Goal: Find specific page/section: Find specific page/section

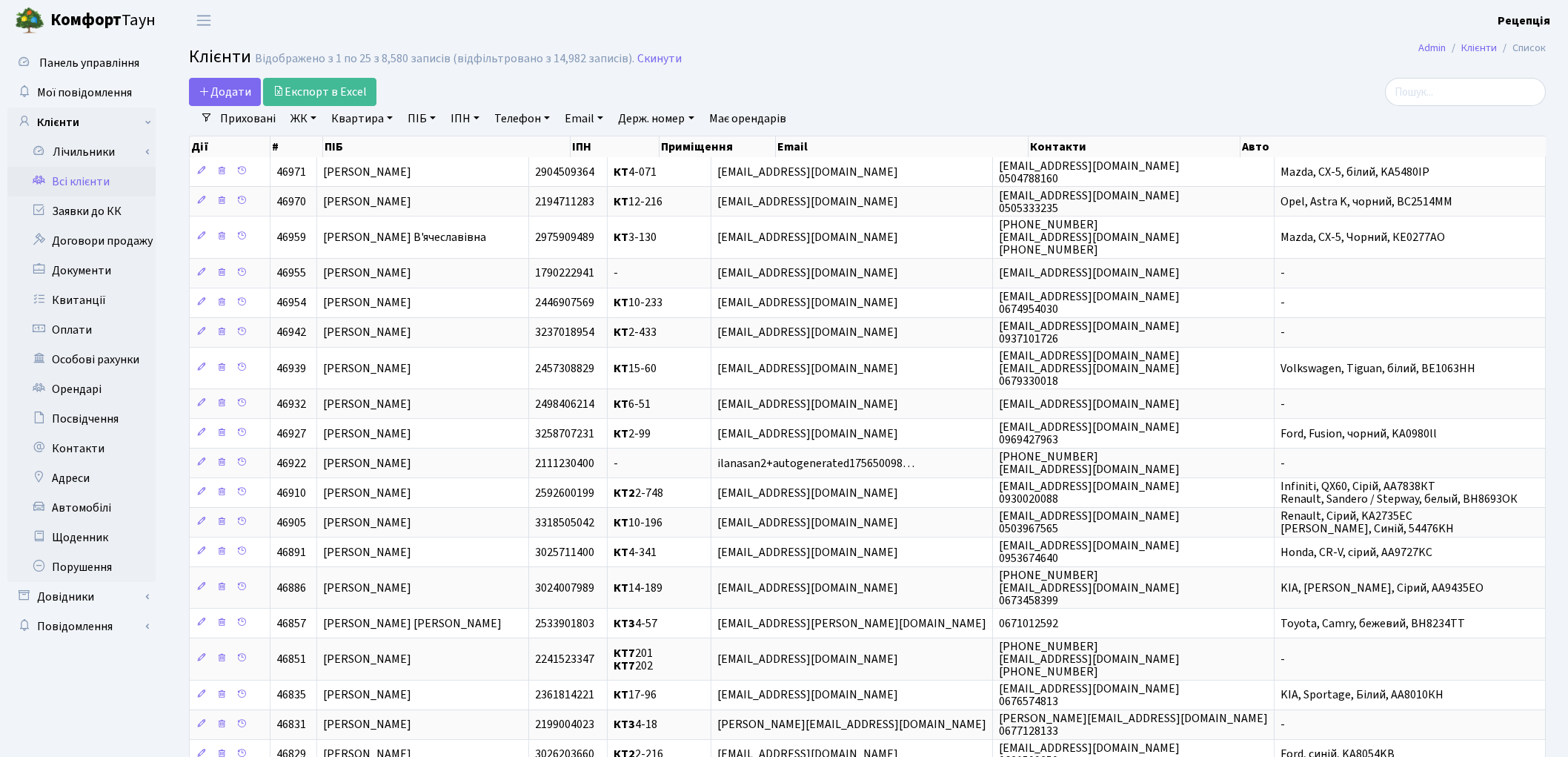
select select "25"
click at [293, 123] on link "ЖК" at bounding box center [304, 118] width 38 height 25
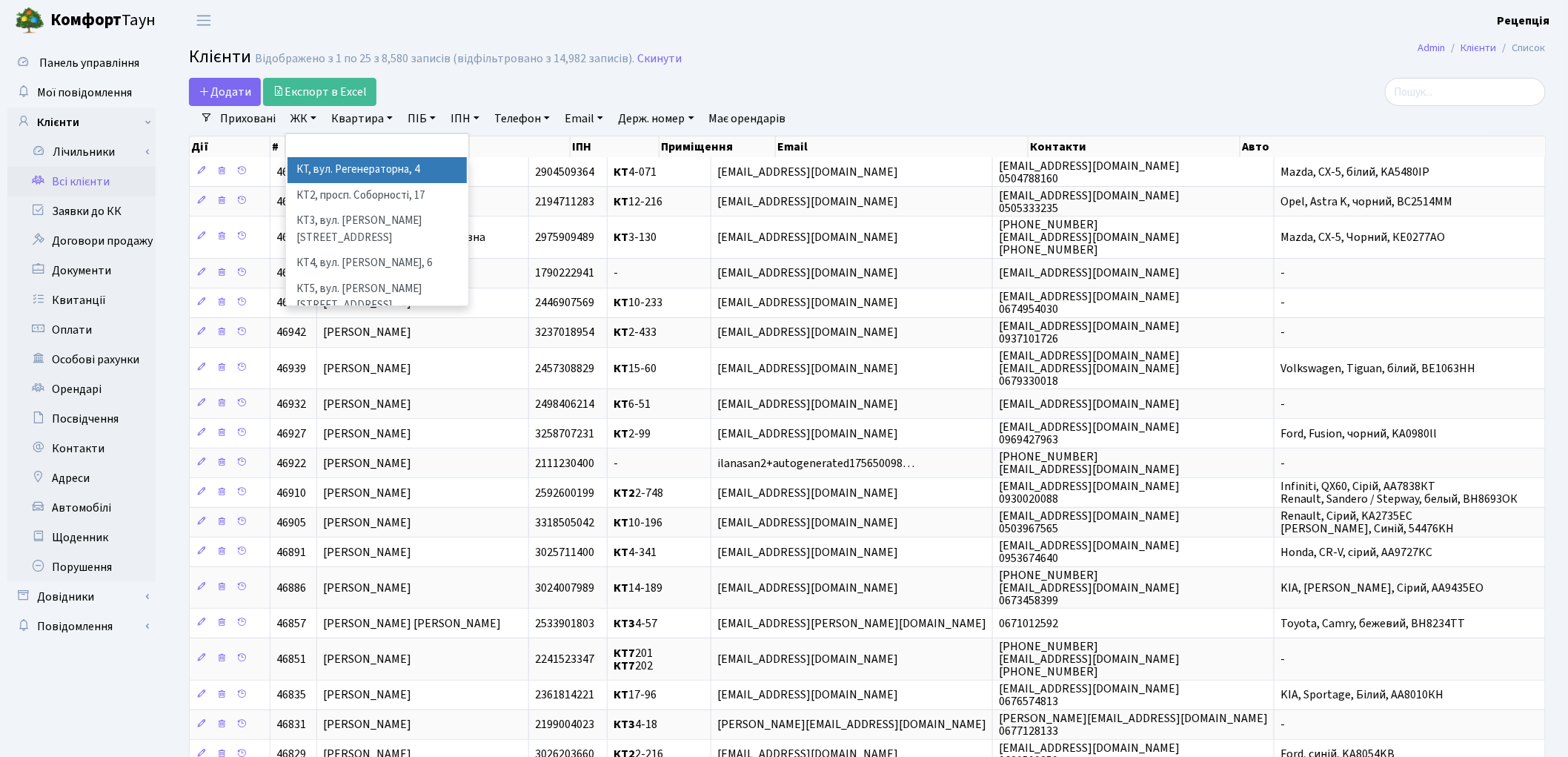
click at [330, 172] on li "КТ, вул. Регенераторна, 4" at bounding box center [377, 170] width 180 height 26
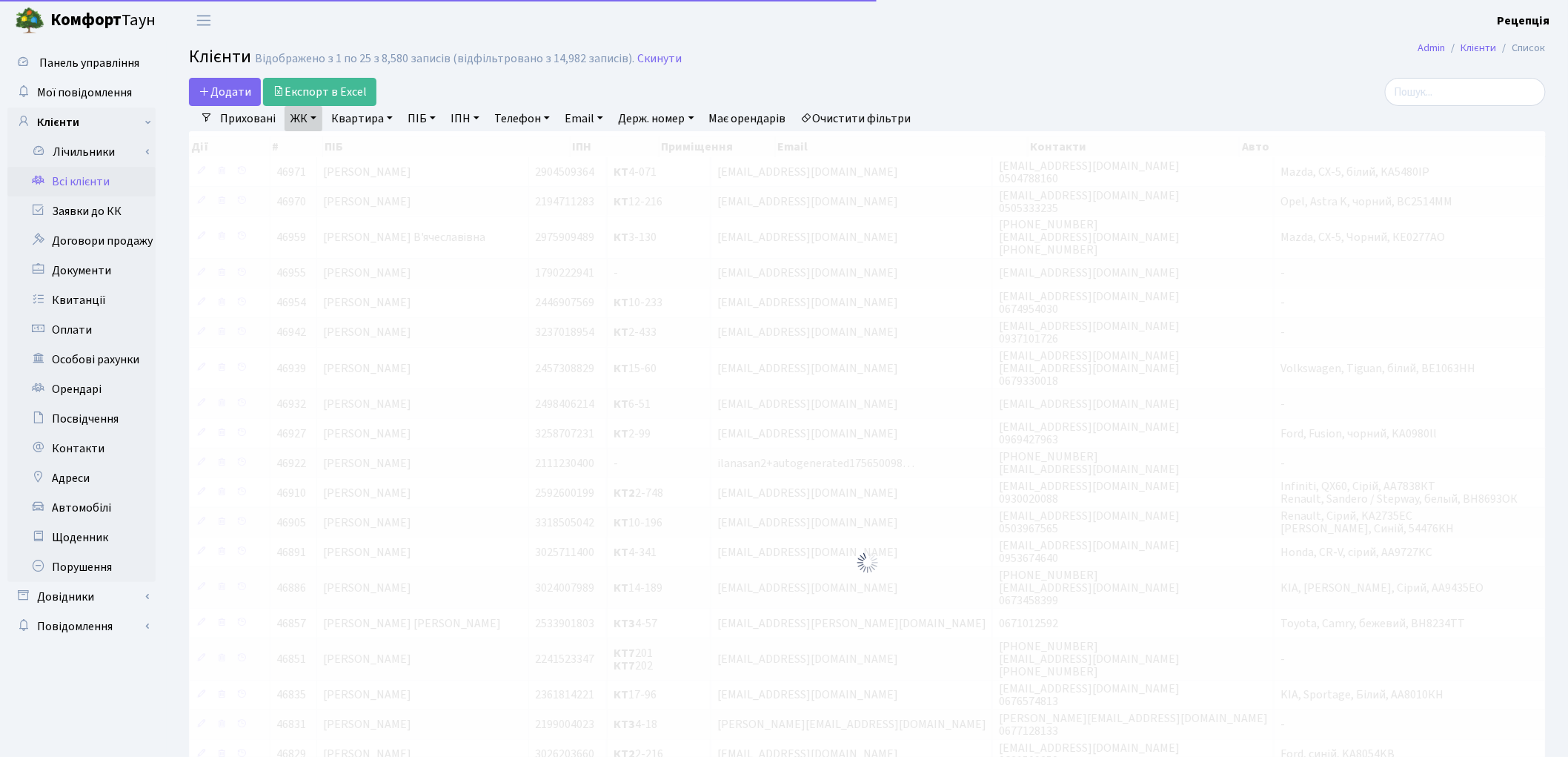
click at [376, 121] on link "Квартира" at bounding box center [362, 118] width 74 height 25
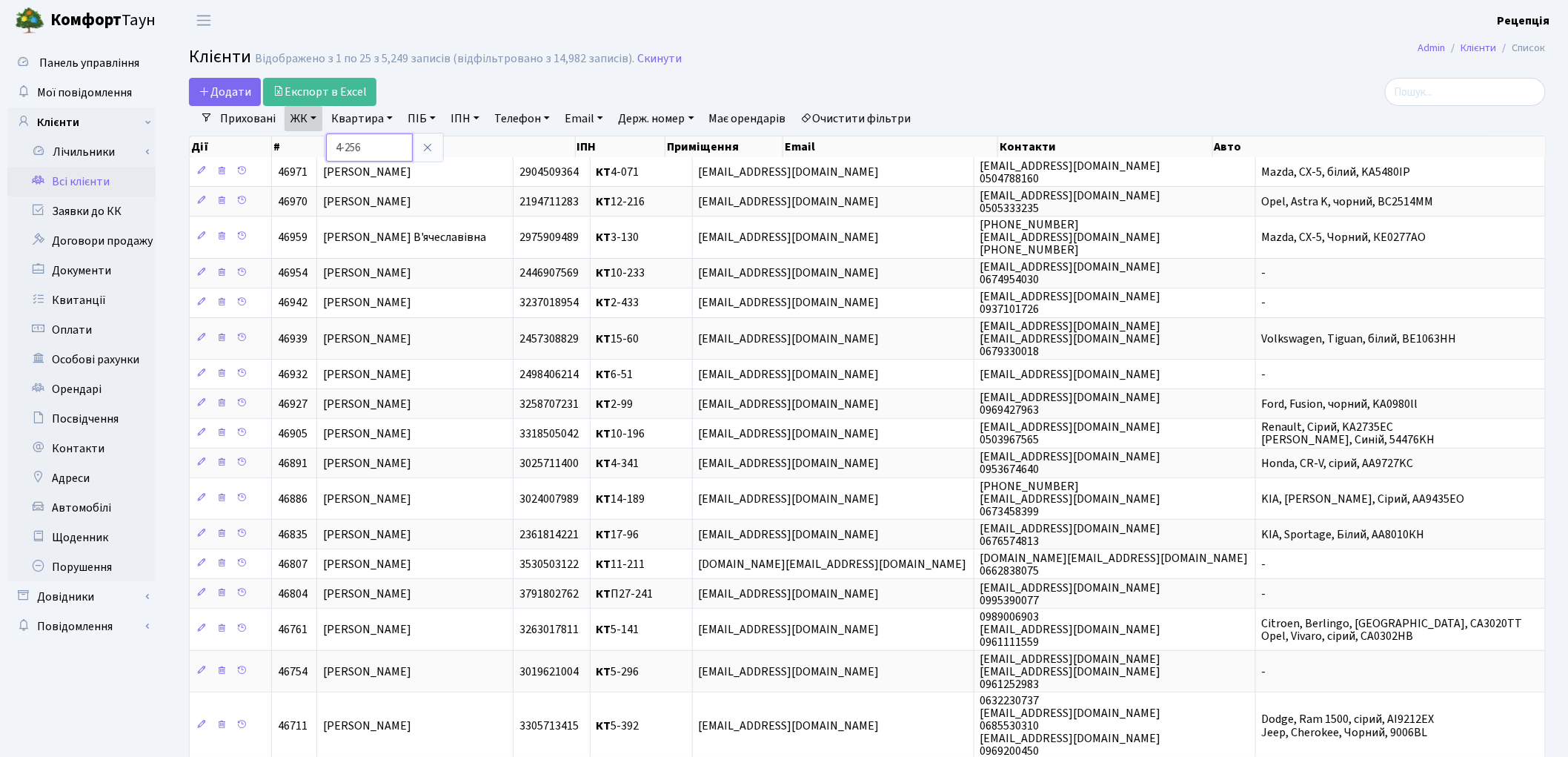
type input "4-256"
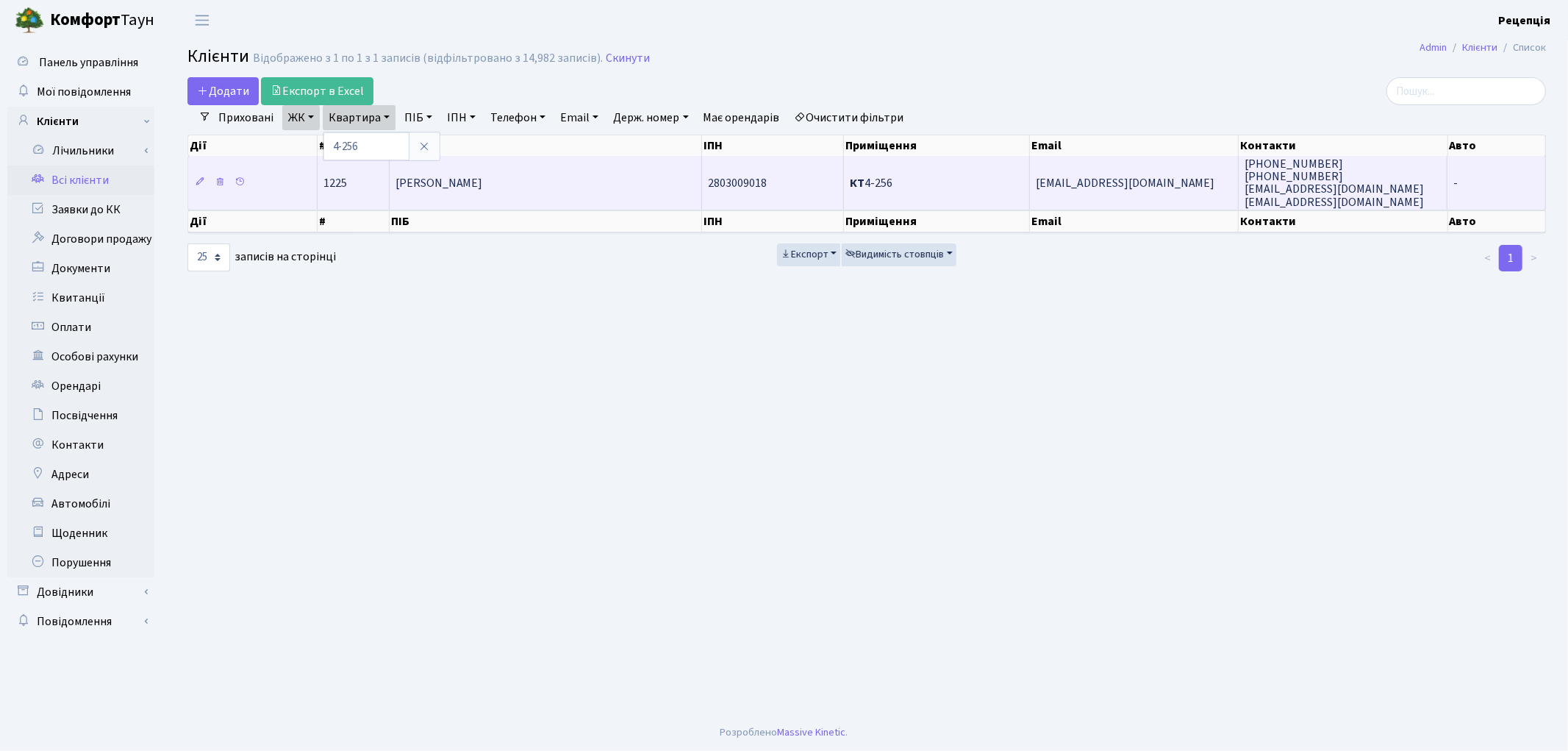
click at [483, 175] on span "[PERSON_NAME] [PERSON_NAME]" at bounding box center [439, 183] width 88 height 16
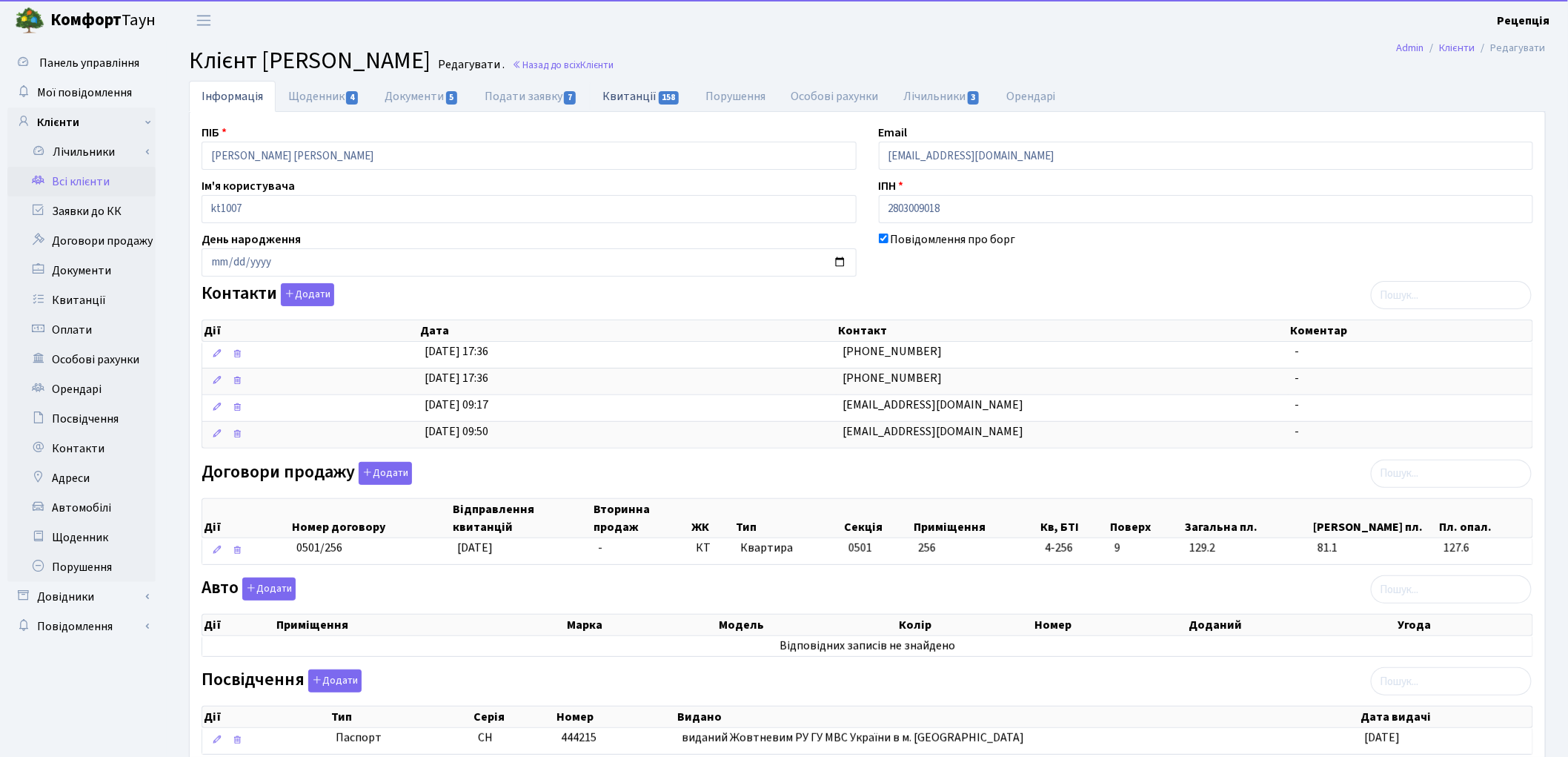
click at [633, 104] on link "Квитанції 158" at bounding box center [642, 96] width 103 height 31
select select "25"
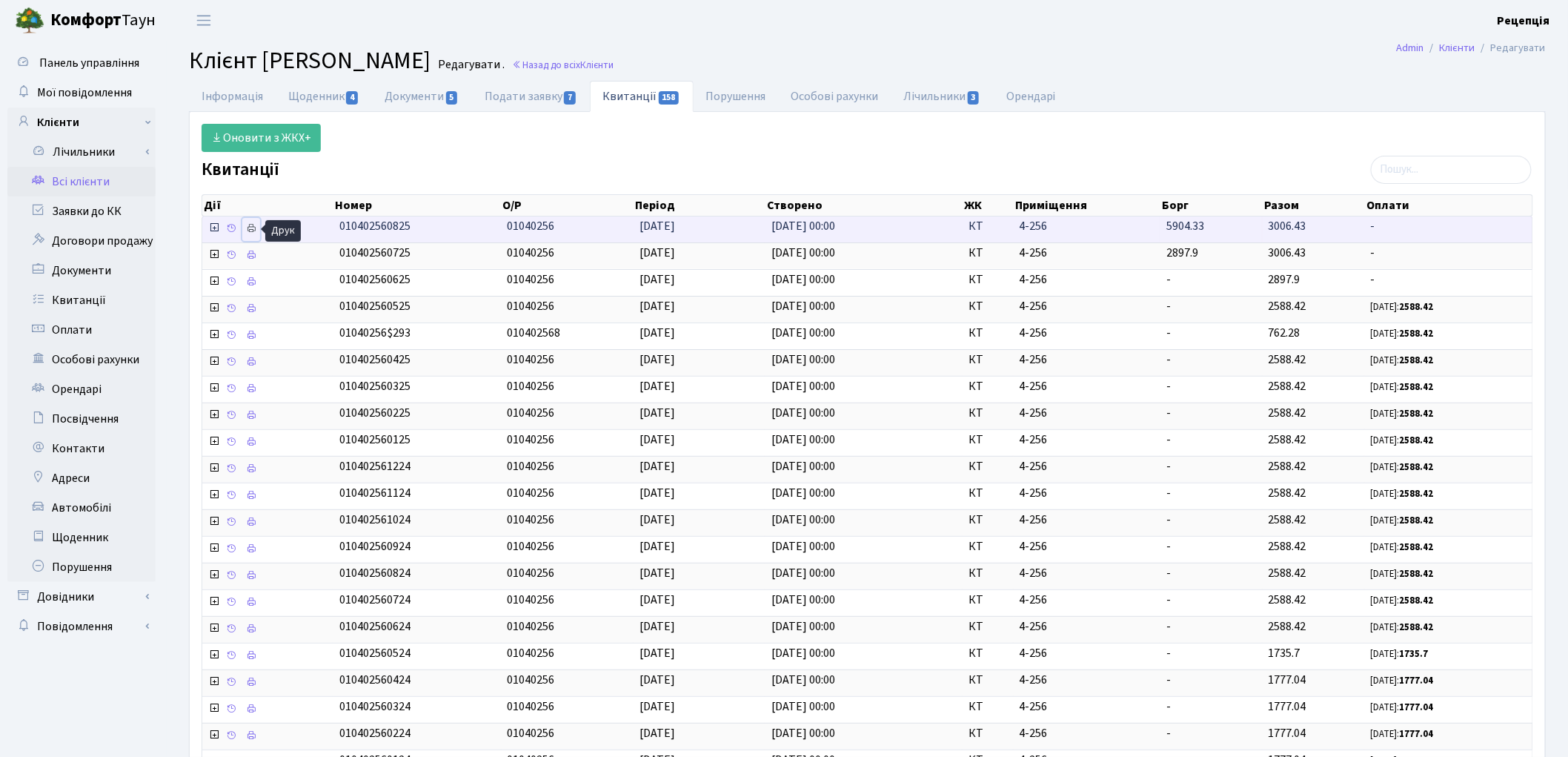
click at [257, 229] on link at bounding box center [251, 229] width 17 height 23
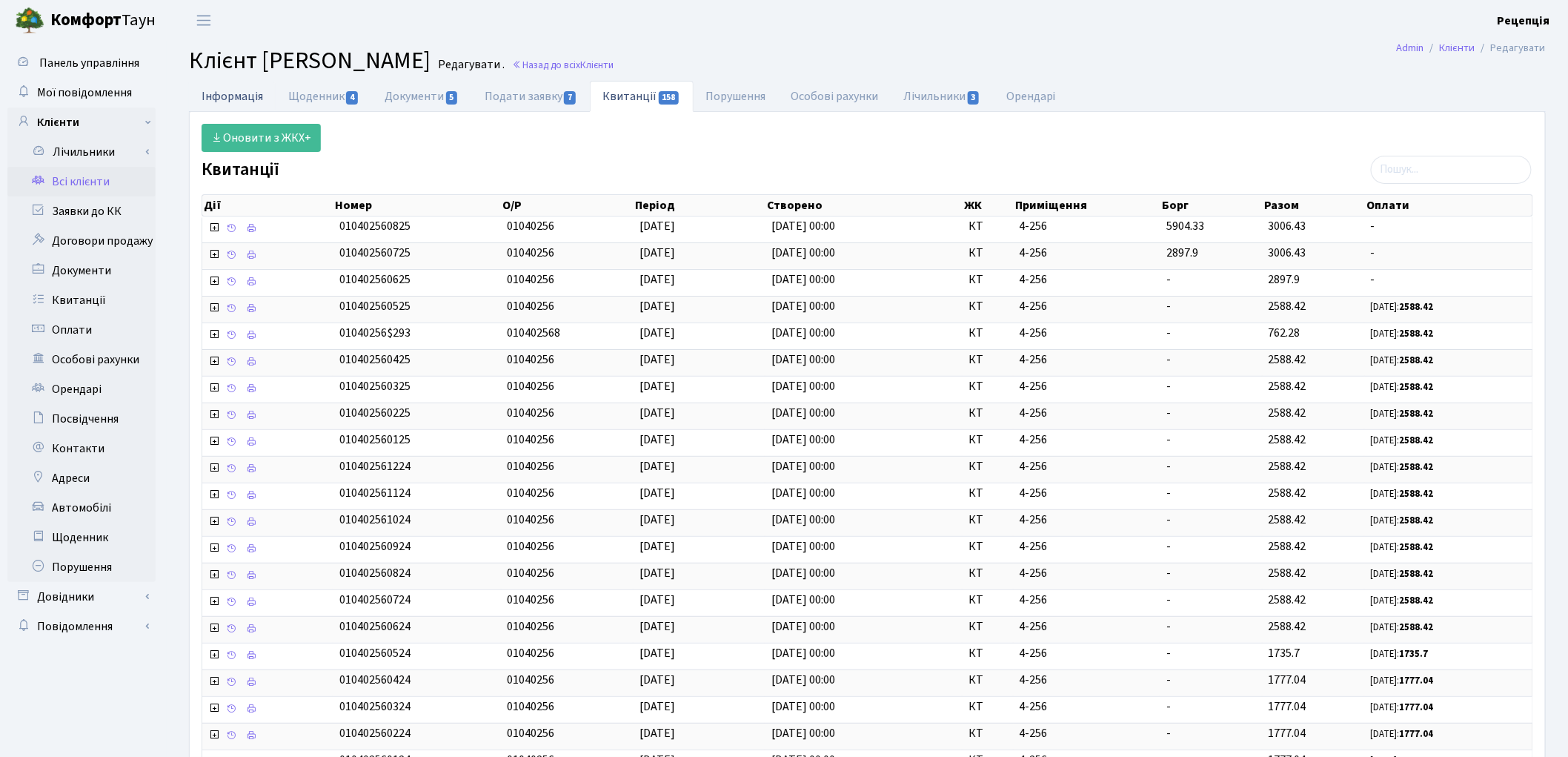
click at [229, 93] on link "Інформація" at bounding box center [232, 96] width 87 height 31
